Goal: Transaction & Acquisition: Purchase product/service

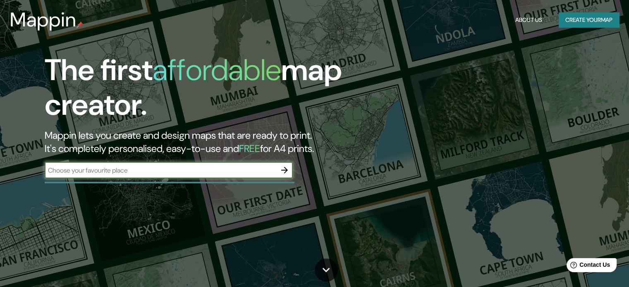
click at [53, 168] on input "text" at bounding box center [160, 171] width 231 height 10
click at [181, 167] on input "text" at bounding box center [160, 171] width 231 height 10
type input "surco [GEOGRAPHIC_DATA]"
click at [286, 170] on icon "button" at bounding box center [284, 170] width 7 height 7
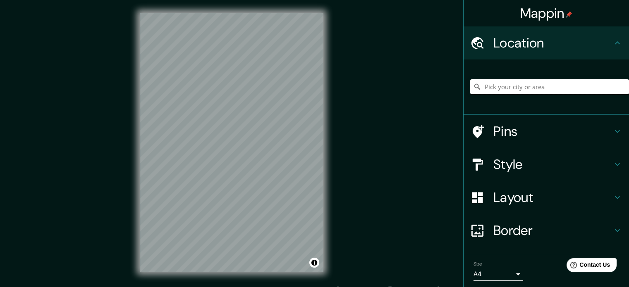
click at [514, 88] on input "Pick your city or area" at bounding box center [549, 86] width 159 height 15
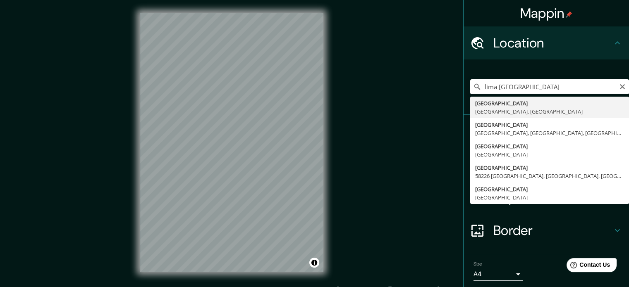
type input "[GEOGRAPHIC_DATA], [GEOGRAPHIC_DATA], [GEOGRAPHIC_DATA]"
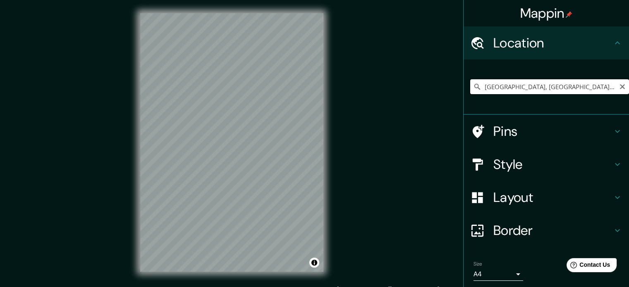
click at [595, 88] on input "[GEOGRAPHIC_DATA], [GEOGRAPHIC_DATA], [GEOGRAPHIC_DATA]" at bounding box center [549, 86] width 159 height 15
click at [620, 88] on icon "Clear" at bounding box center [622, 86] width 5 height 5
click at [513, 87] on input "[PERSON_NAME][GEOGRAPHIC_DATA], [GEOGRAPHIC_DATA], [GEOGRAPHIC_DATA]" at bounding box center [549, 86] width 159 height 15
click at [332, 119] on div "© Mapbox © OpenStreetMap Improve this map" at bounding box center [232, 142] width 210 height 285
click at [76, 188] on div "Mappin Location [GEOGRAPHIC_DATA], [GEOGRAPHIC_DATA], [GEOGRAPHIC_DATA], [GEOGR…" at bounding box center [314, 149] width 629 height 298
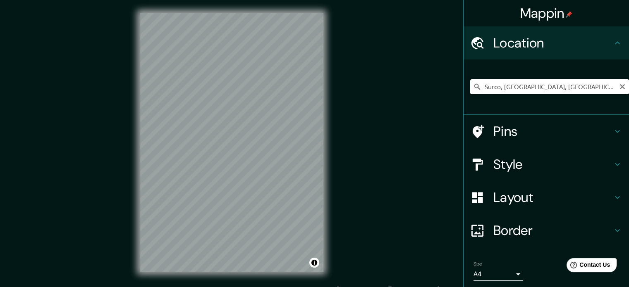
drag, startPoint x: 579, startPoint y: 84, endPoint x: 344, endPoint y: 105, distance: 235.4
click at [344, 105] on div "Mappin Location [GEOGRAPHIC_DATA], [GEOGRAPHIC_DATA], [GEOGRAPHIC_DATA], [GEOGR…" at bounding box center [314, 149] width 629 height 298
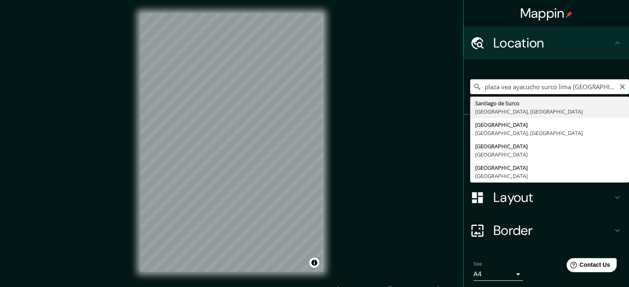
type input "plaza vea ayacucho surco lima [GEOGRAPHIC_DATA]"
